Goal: Transaction & Acquisition: Download file/media

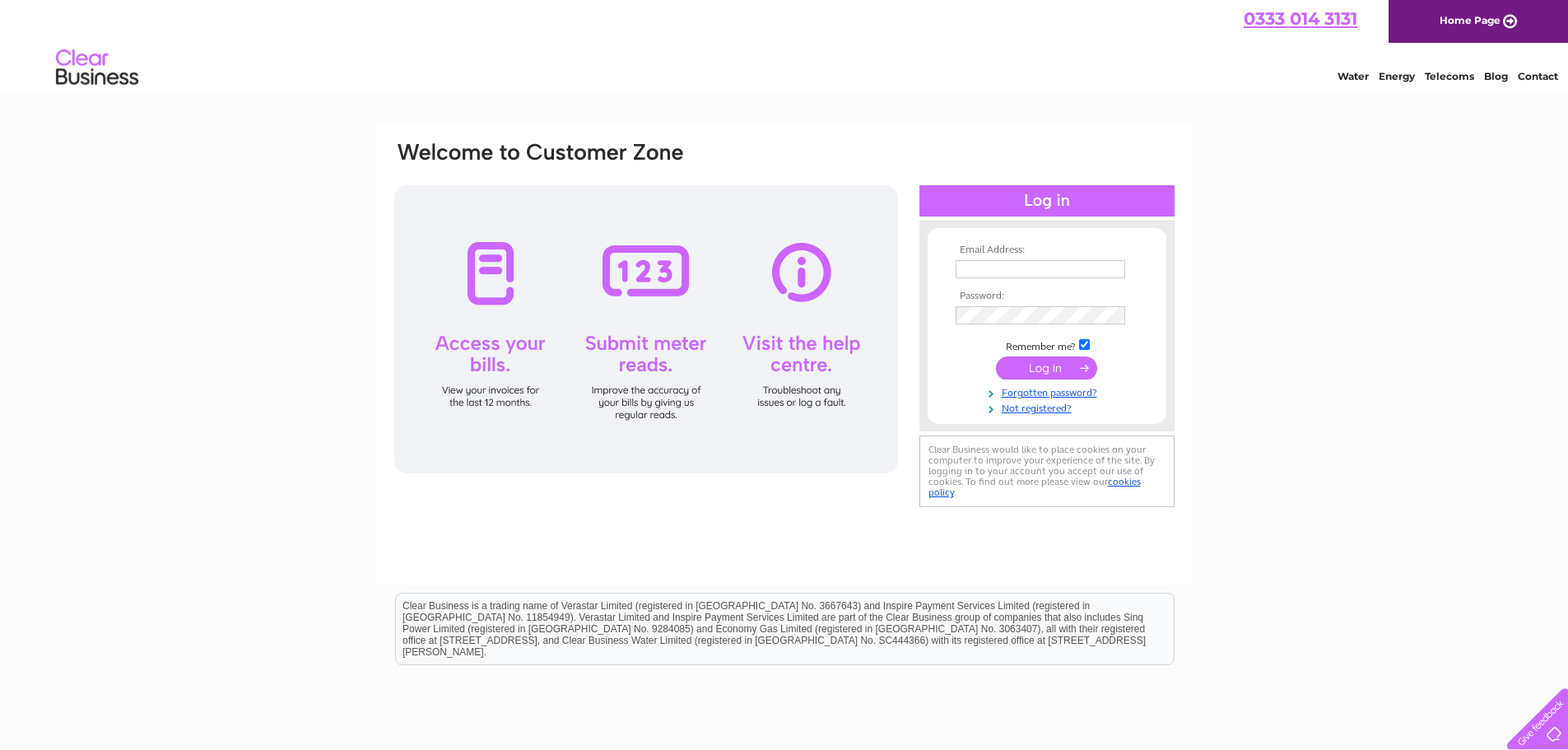
type input "accounts@clifton-asset.co.uk"
drag, startPoint x: 1056, startPoint y: 367, endPoint x: 919, endPoint y: 361, distance: 137.1
click at [1056, 367] on input "submit" at bounding box center [1046, 367] width 102 height 23
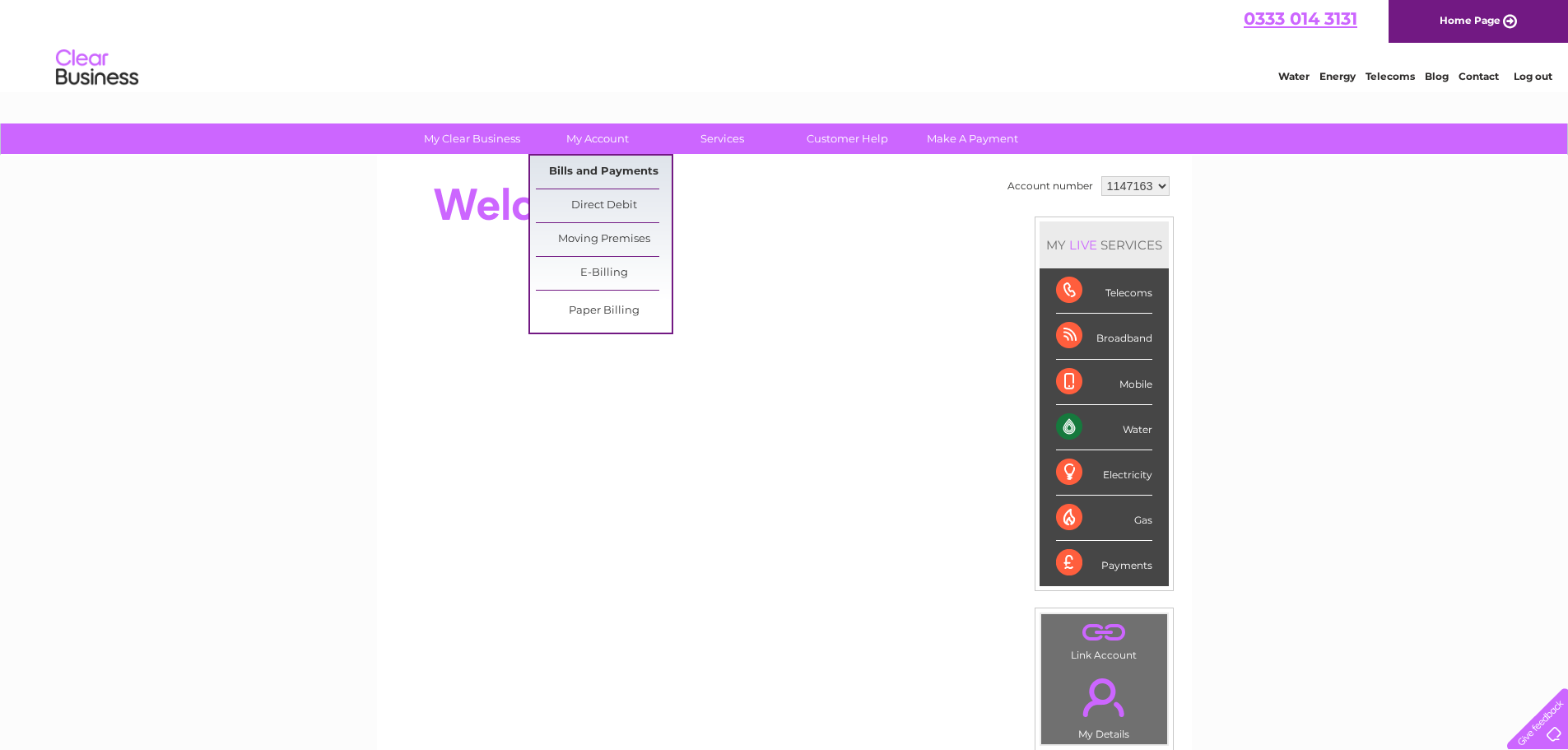
click at [595, 167] on link "Bills and Payments" at bounding box center [604, 171] width 136 height 33
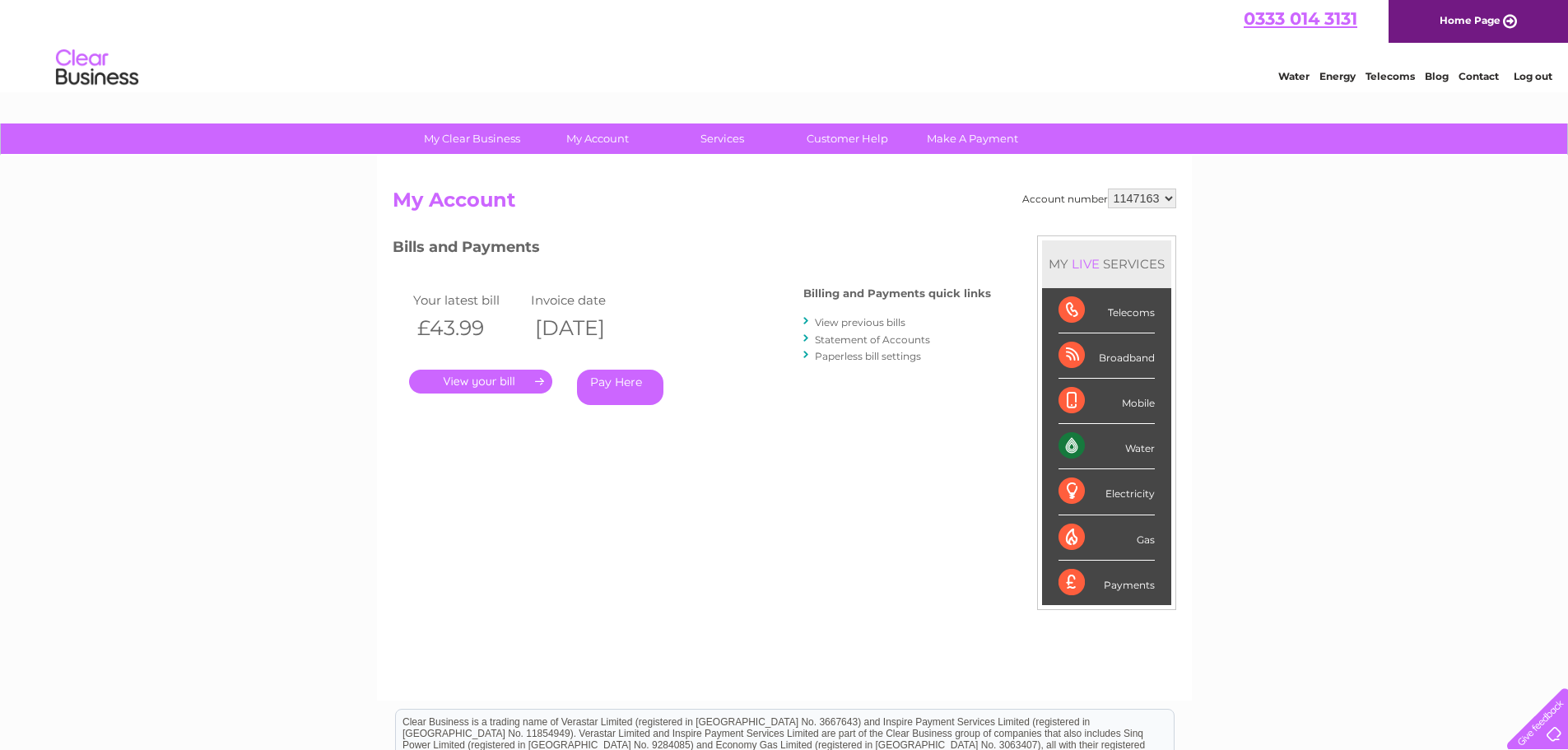
click at [508, 380] on link "." at bounding box center [481, 381] width 143 height 24
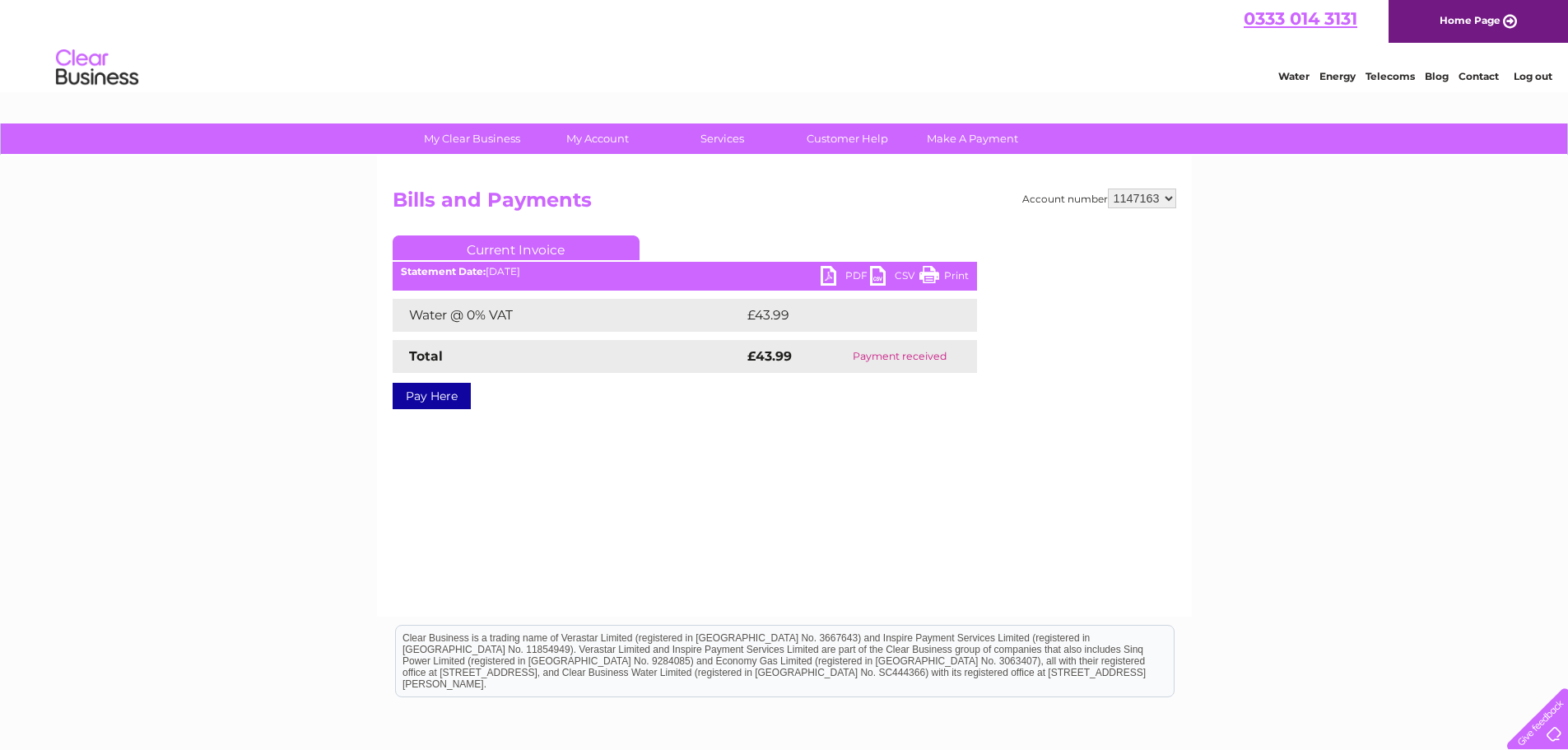
click at [837, 271] on link "PDF" at bounding box center [845, 277] width 49 height 24
click at [838, 271] on link "PDF" at bounding box center [845, 277] width 49 height 24
click at [838, 273] on link "PDF" at bounding box center [845, 277] width 49 height 24
click at [842, 274] on link "PDF" at bounding box center [845, 277] width 49 height 24
click at [846, 271] on link "PDF" at bounding box center [845, 277] width 49 height 24
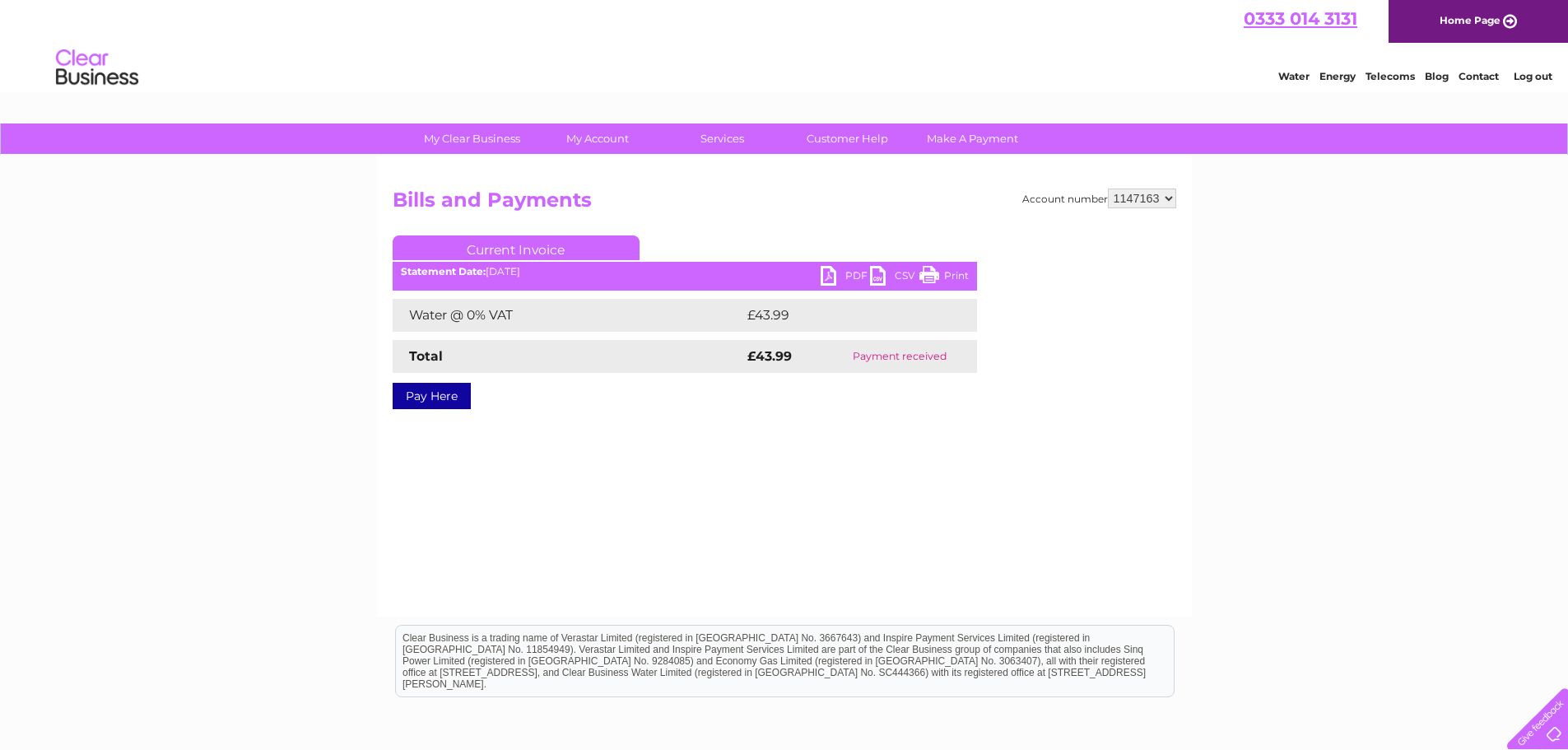
click at [1510, 15] on link "Home Page" at bounding box center [1478, 21] width 179 height 42
